Goal: Check status: Check status

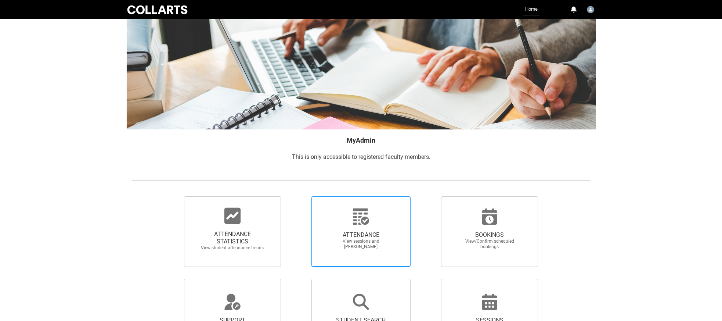
click at [355, 232] on span "ATTENDANCE" at bounding box center [361, 234] width 65 height 7
click at [299, 196] on input "ATTENDANCE View sessions and [PERSON_NAME]" at bounding box center [299, 196] width 0 height 0
radio input "true"
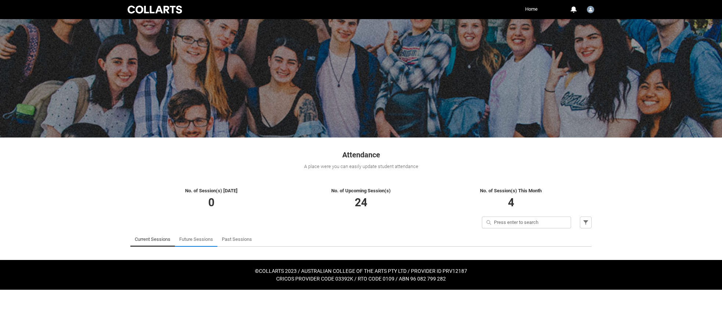
click at [187, 238] on link "Future Sessions" at bounding box center [196, 239] width 34 height 15
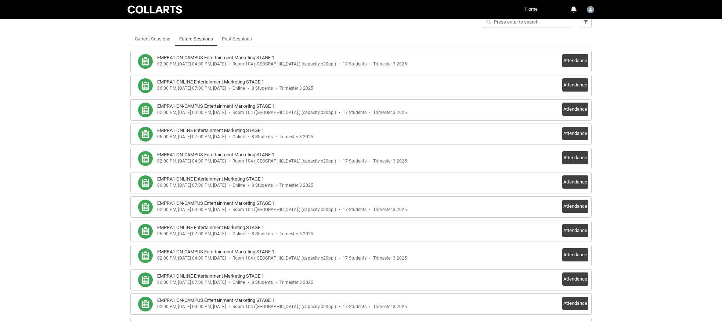
scroll to position [199, 0]
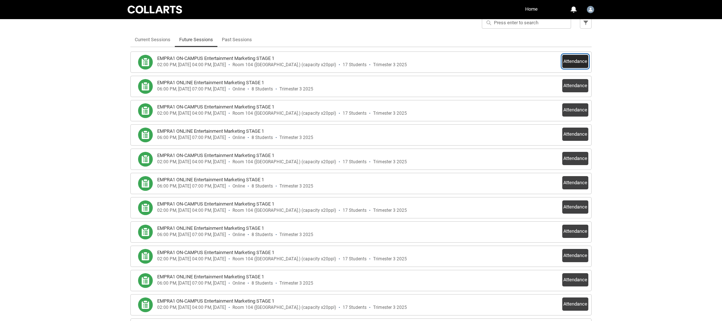
click at [568, 58] on button "Attendance" at bounding box center [575, 61] width 26 height 13
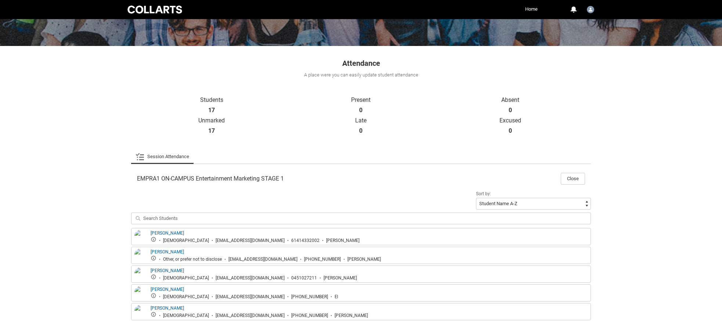
scroll to position [0, 0]
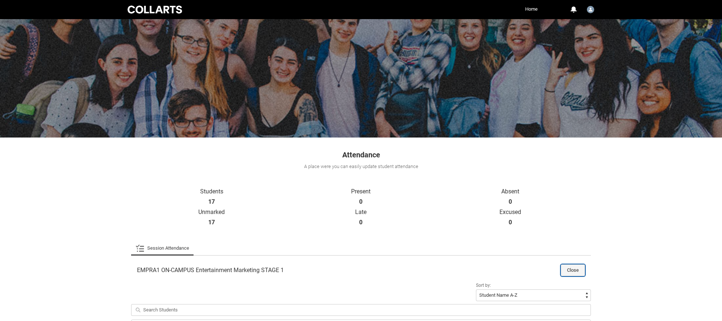
click at [578, 266] on button "Close" at bounding box center [573, 270] width 24 height 12
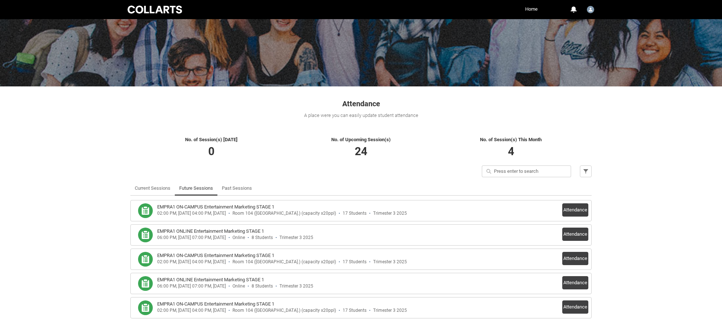
scroll to position [57, 0]
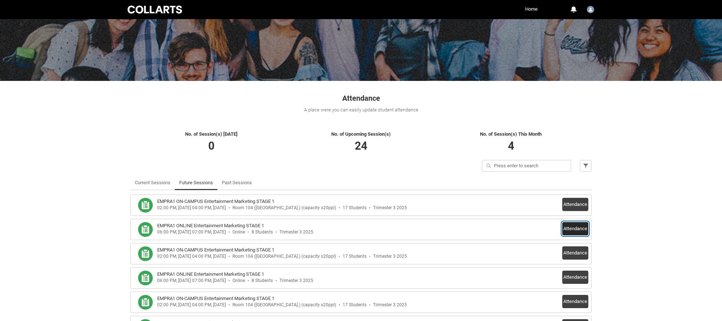
click at [586, 226] on button "Attendance" at bounding box center [575, 228] width 26 height 13
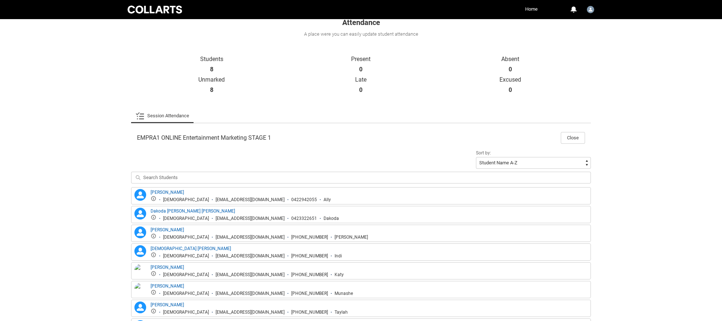
scroll to position [191, 0]
